Goal: Information Seeking & Learning: Find contact information

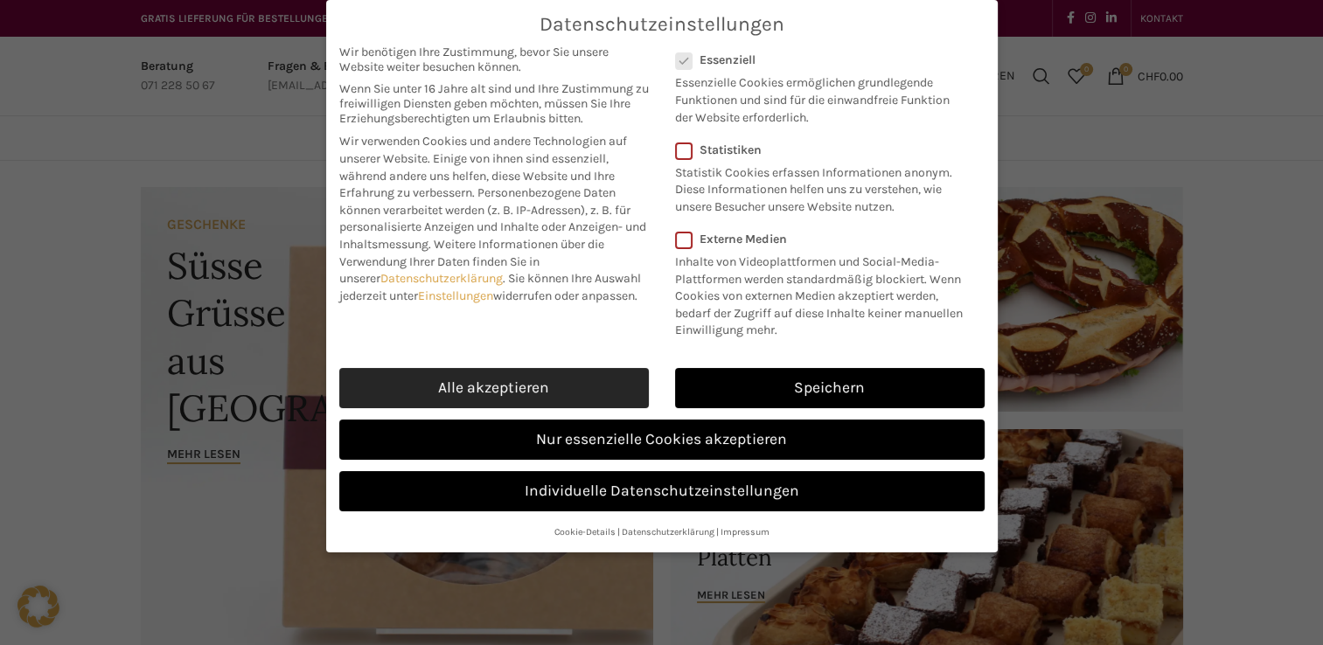
click at [476, 400] on link "Alle akzeptieren" at bounding box center [494, 388] width 310 height 40
checkbox input "true"
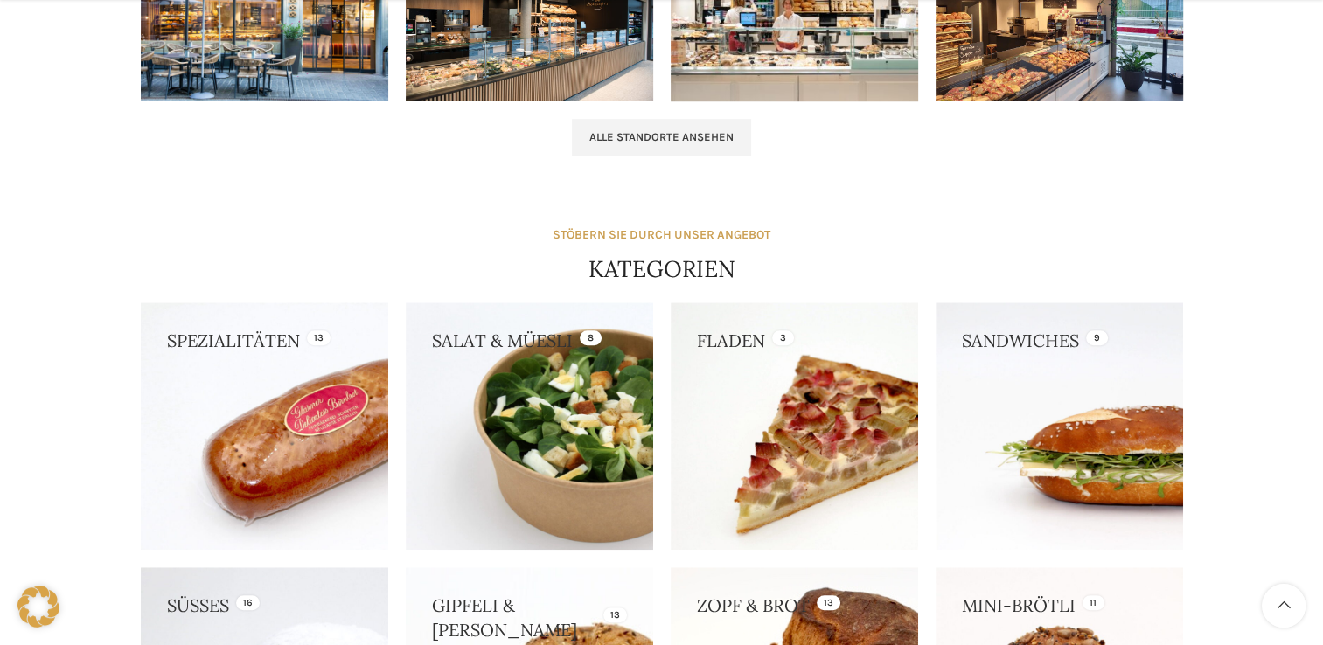
scroll to position [1918, 0]
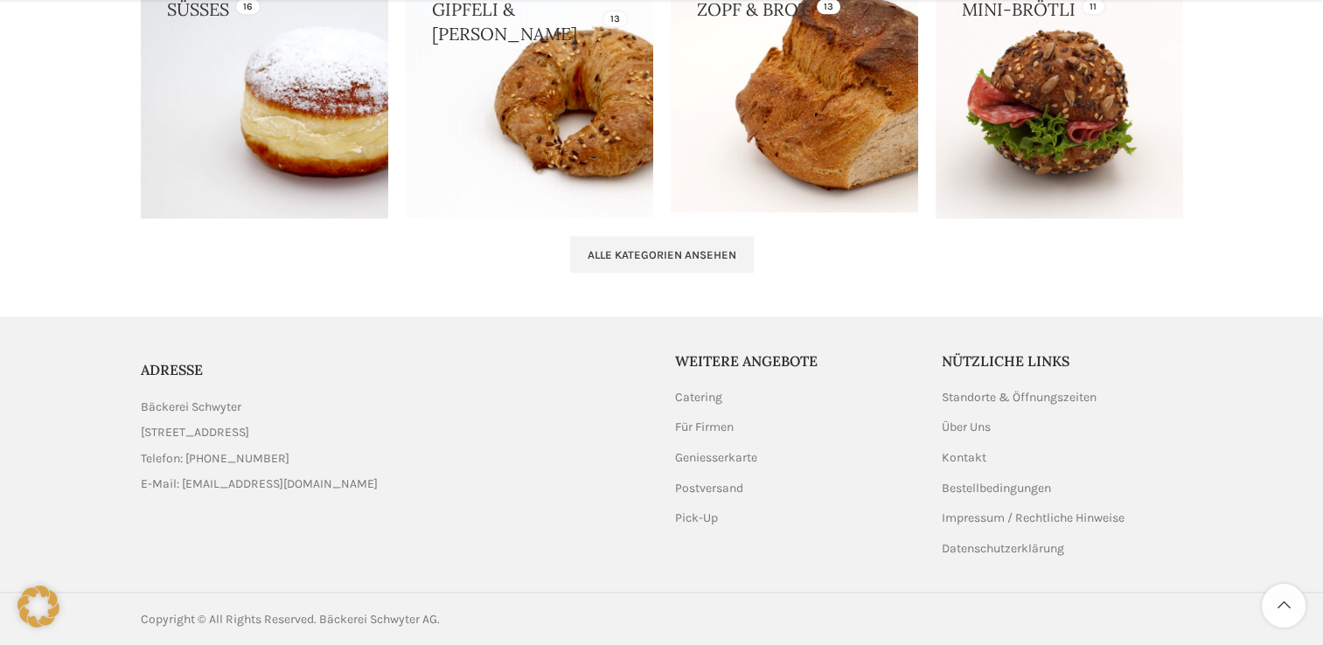
drag, startPoint x: 248, startPoint y: 433, endPoint x: 91, endPoint y: 414, distance: 158.6
click at [91, 414] on footer "ADRESSE Bäckerei Schwyter [STREET_ADDRESS] Telefon: [PHONE_NUMBER] E-Mail: [EMA…" at bounding box center [661, 482] width 1323 height 331
click at [206, 432] on span "[STREET_ADDRESS]" at bounding box center [195, 432] width 108 height 19
drag, startPoint x: 250, startPoint y: 434, endPoint x: 120, endPoint y: 430, distance: 130.3
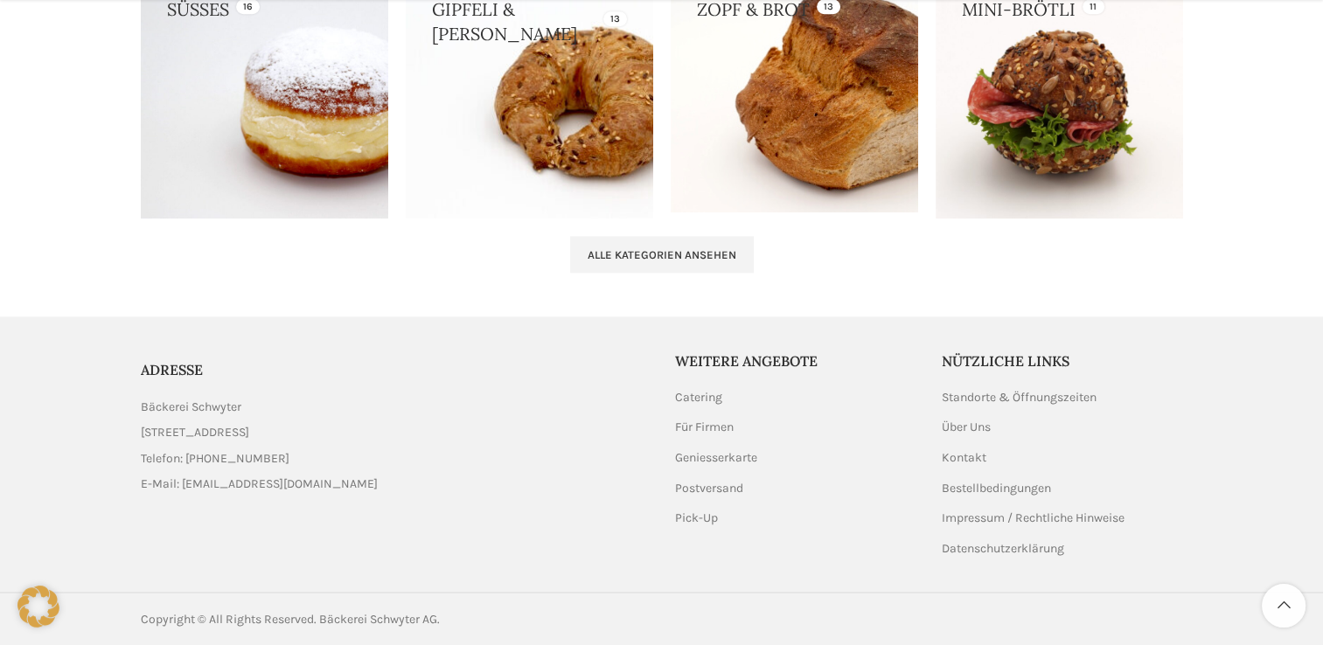
click at [120, 430] on footer "ADRESSE Bäckerei Schwyter [STREET_ADDRESS] Telefon: [PHONE_NUMBER] E-Mail: [EMA…" at bounding box center [661, 482] width 1323 height 331
copy span "[STREET_ADDRESS],"
